Goal: Navigation & Orientation: Find specific page/section

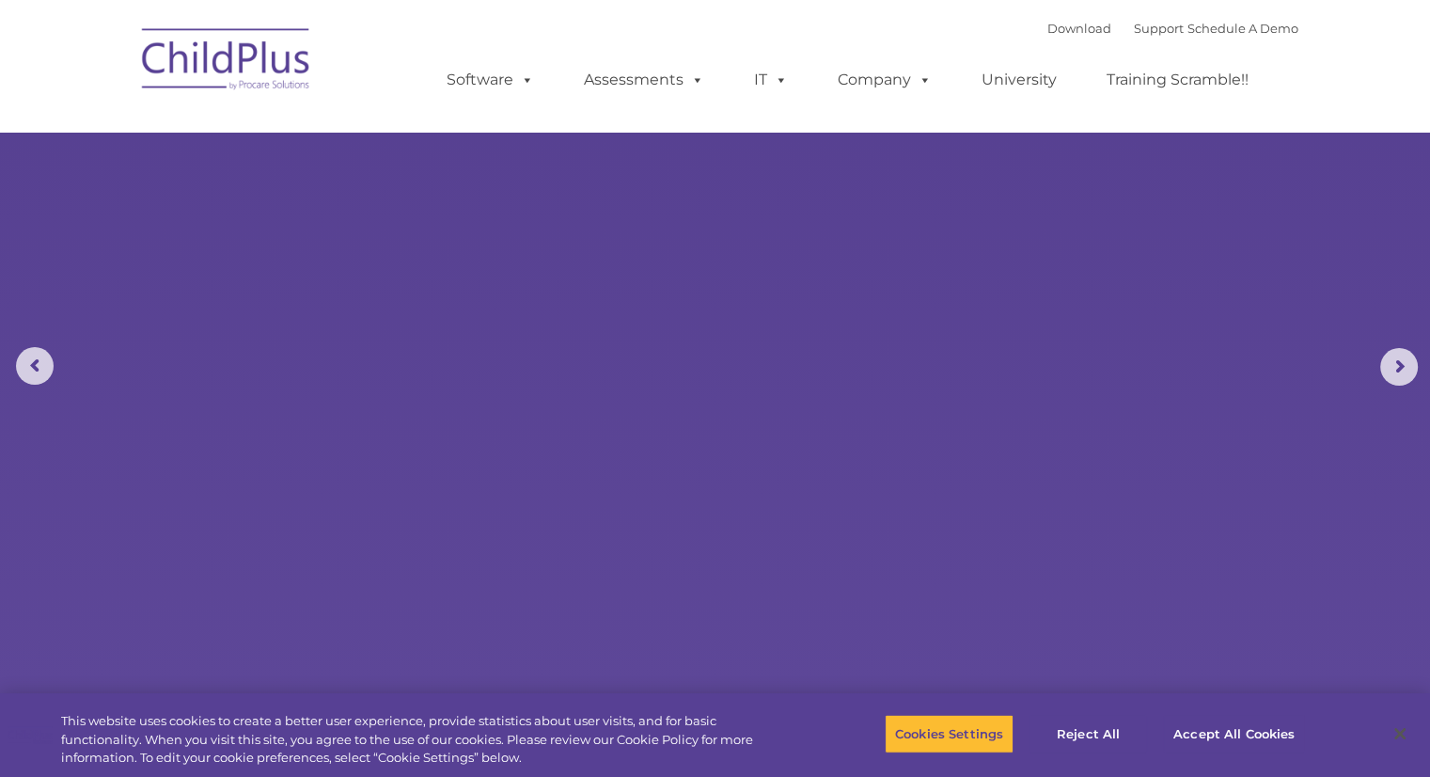
select select "MEDIUM"
drag, startPoint x: 0, startPoint y: 0, endPoint x: 308, endPoint y: 26, distance: 309.5
click at [308, 26] on div "Download Support | Schedule A Demo  MENU MENU Software ChildPlus: The original…" at bounding box center [716, 65] width 1166 height 103
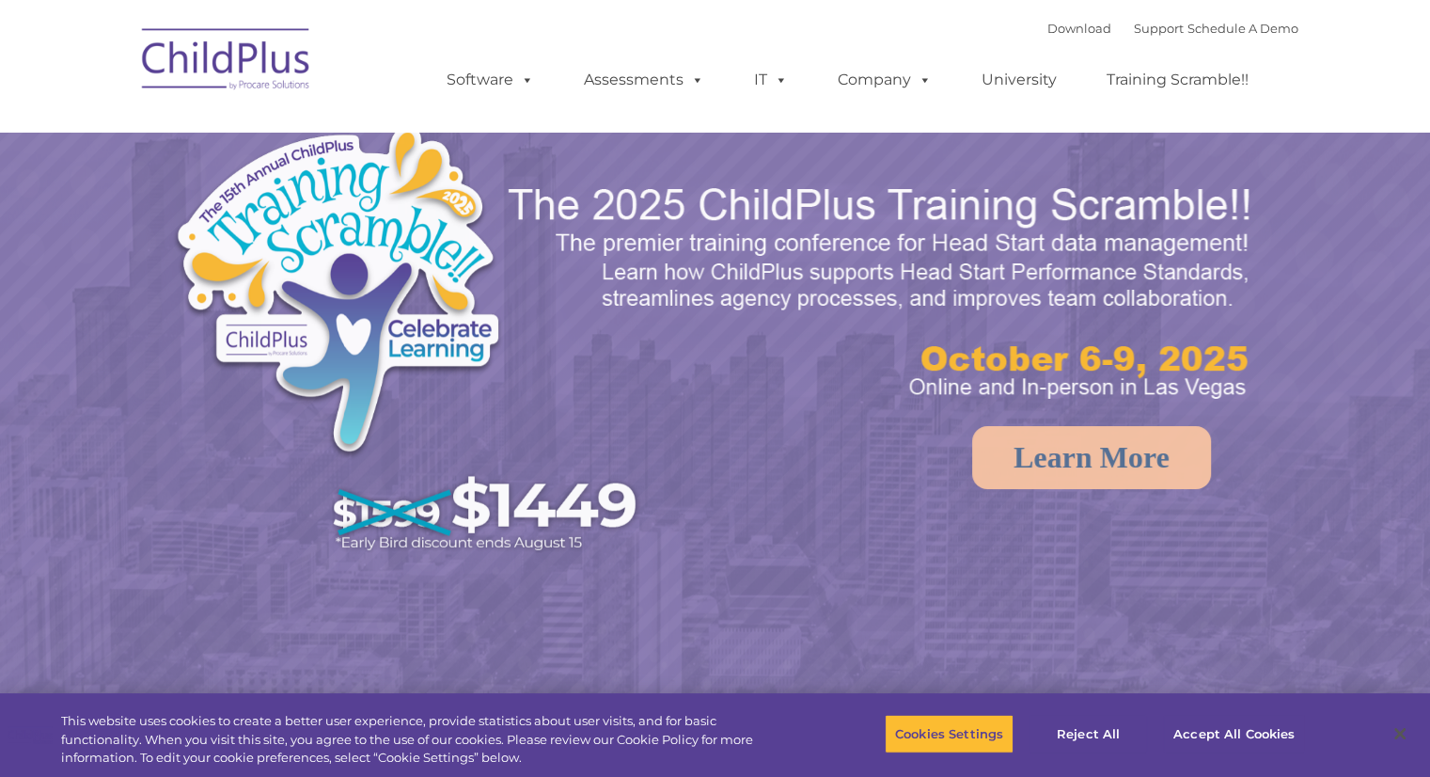
select select "MEDIUM"
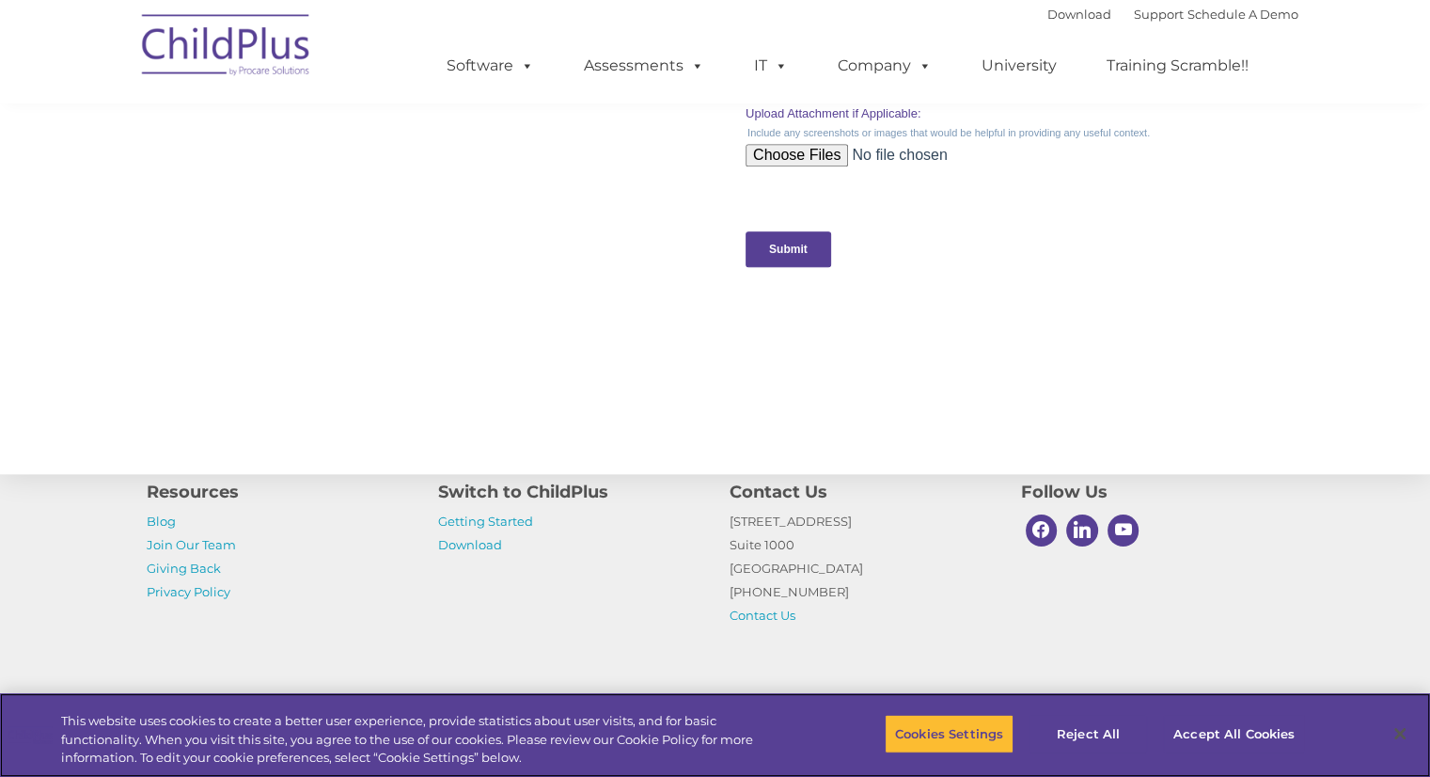
scroll to position [1896, 0]
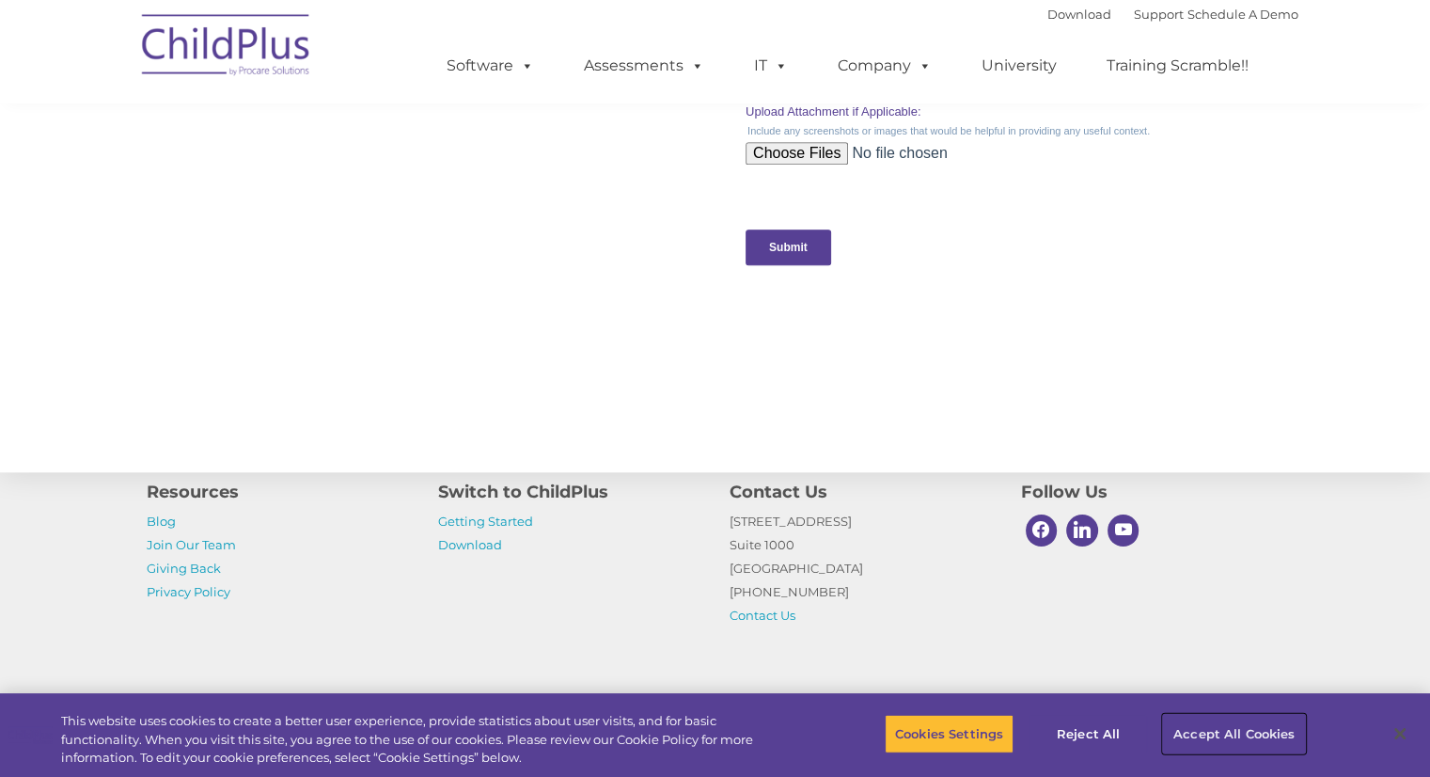
click at [1198, 723] on button "Accept All Cookies" at bounding box center [1234, 733] width 142 height 39
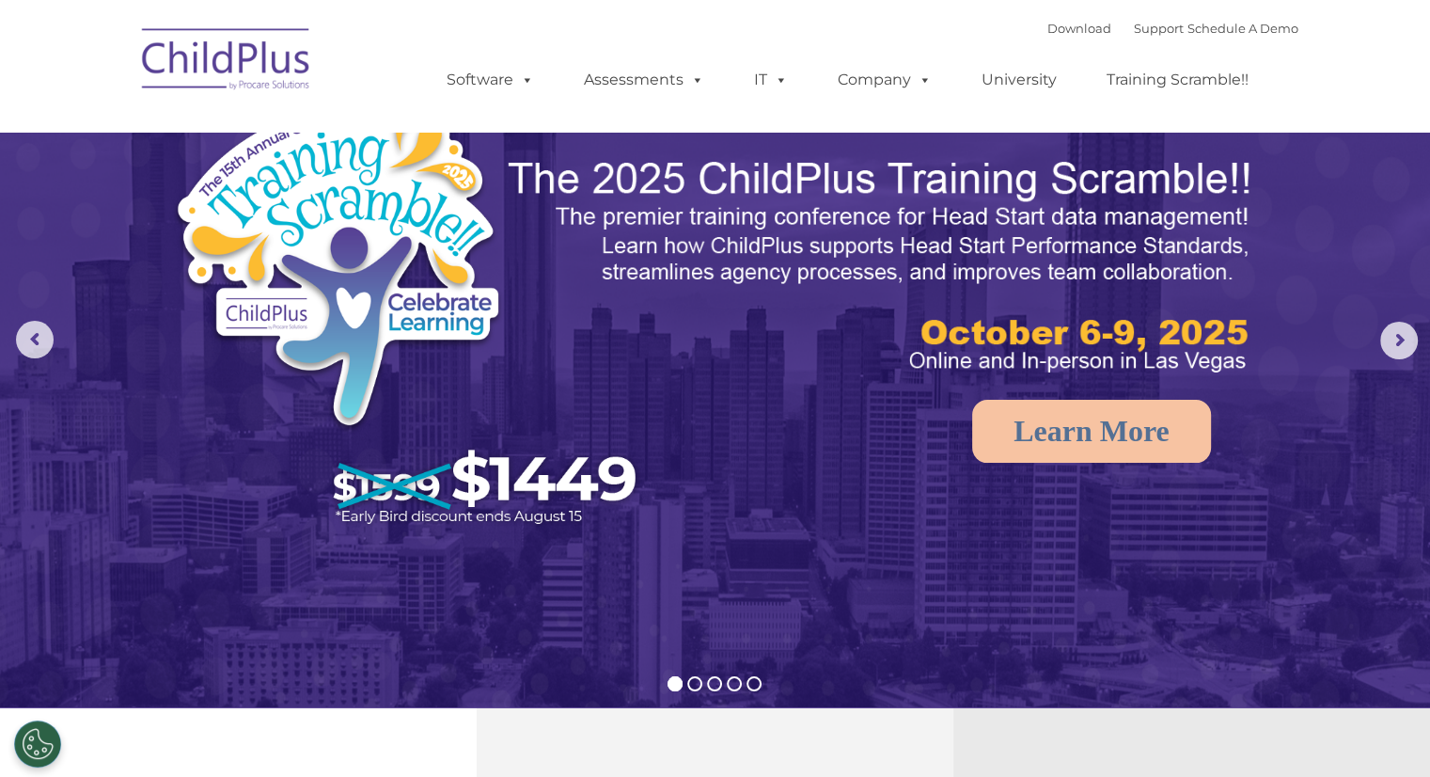
scroll to position [0, 0]
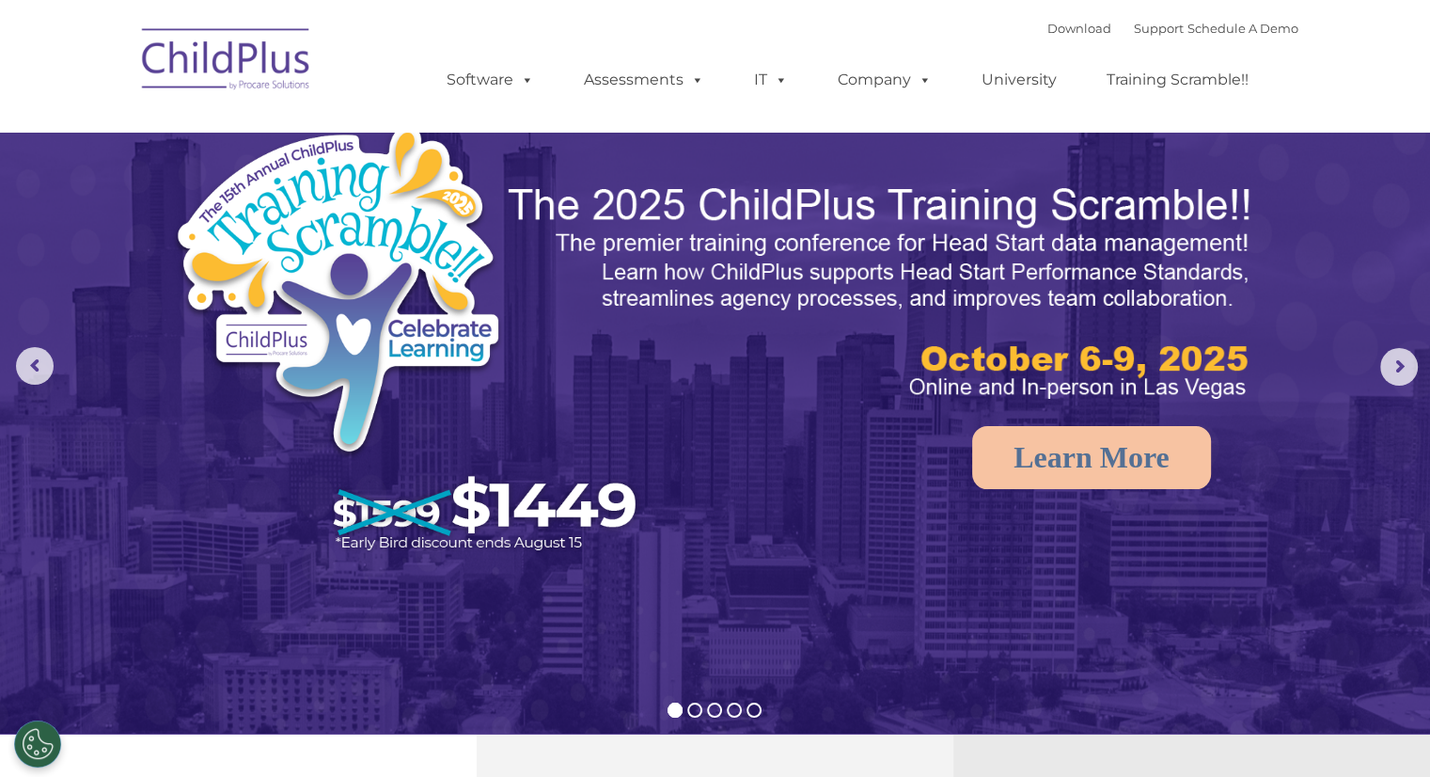
click at [263, 57] on img at bounding box center [227, 62] width 188 height 94
